Goal: Task Accomplishment & Management: Use online tool/utility

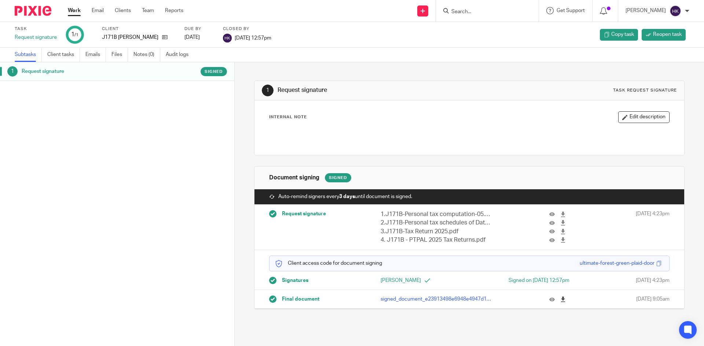
click at [560, 301] on icon at bounding box center [562, 299] width 5 height 5
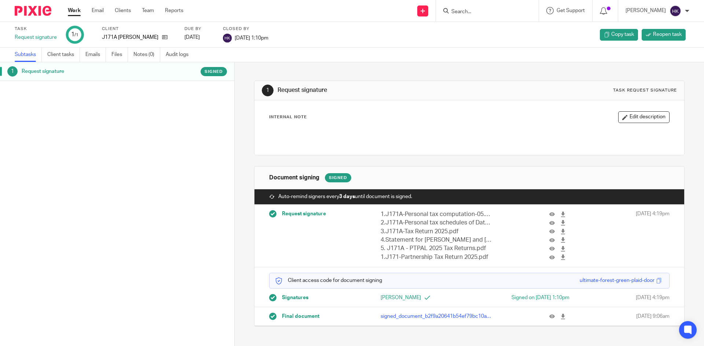
drag, startPoint x: 553, startPoint y: 318, endPoint x: 545, endPoint y: 309, distance: 11.7
click at [560, 318] on icon at bounding box center [562, 316] width 5 height 5
